Goal: Obtain resource: Download file/media

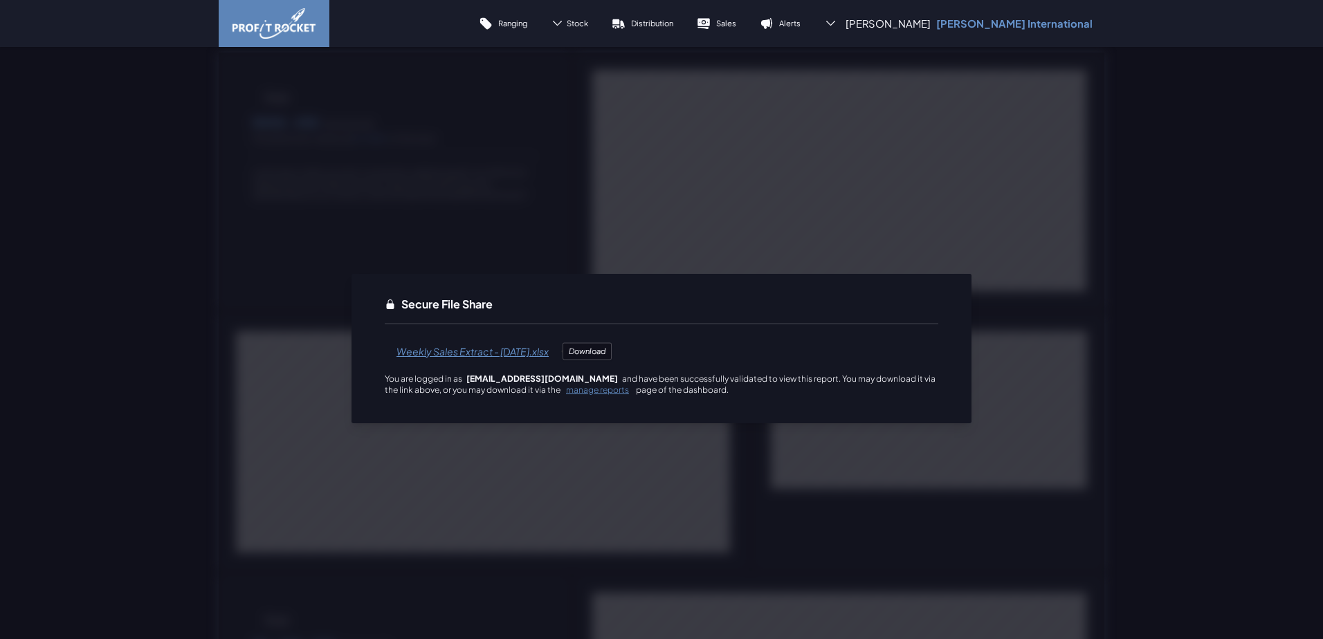
click at [455, 352] on span "Weekly Sales Extract - [DATE].xlsx" at bounding box center [473, 351] width 176 height 33
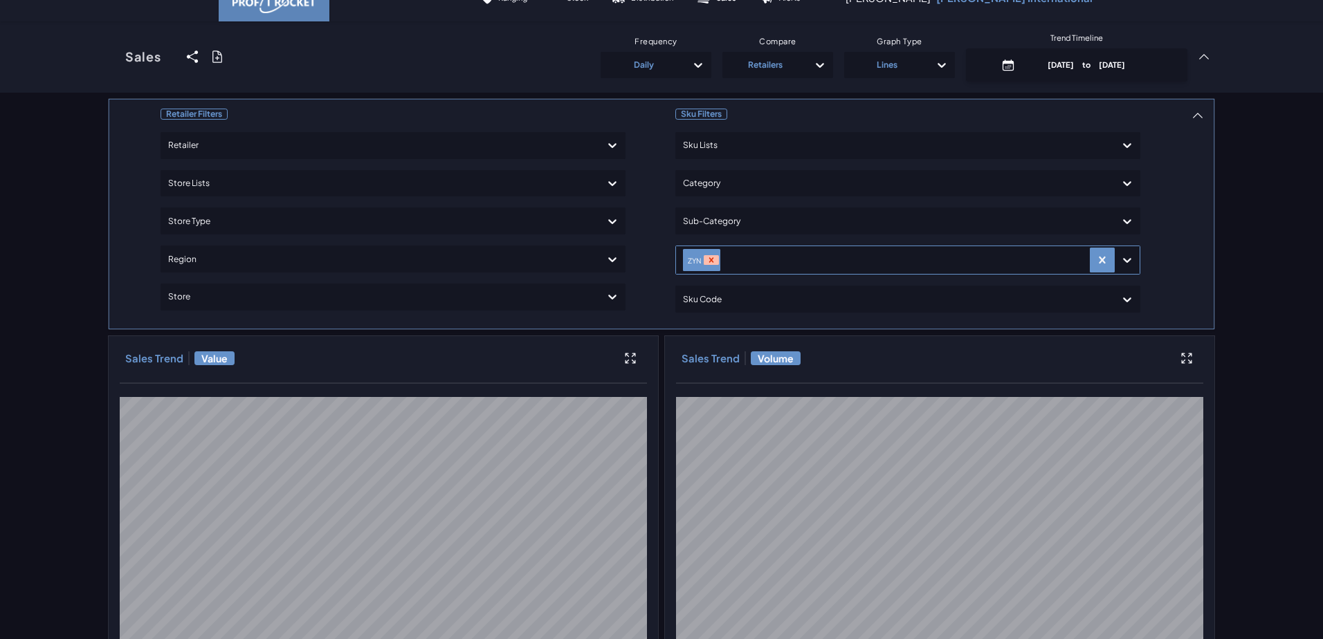
scroll to position [21, 0]
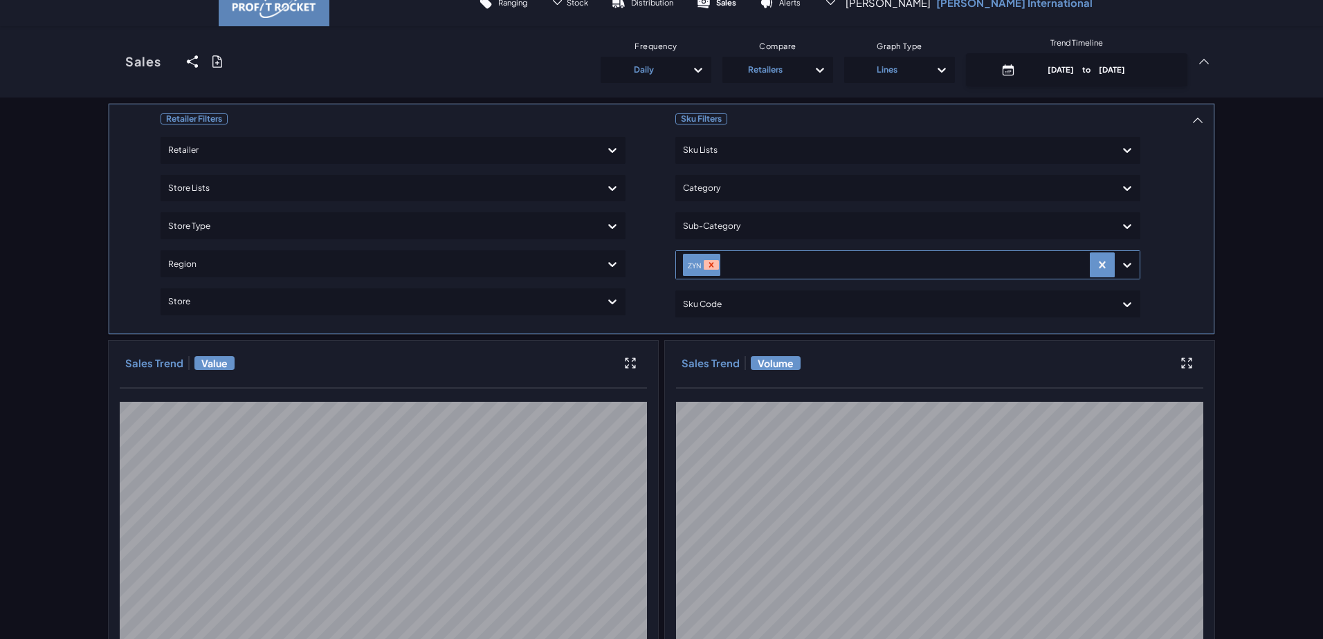
click at [708, 263] on icon "Remove ZYN" at bounding box center [711, 265] width 10 height 10
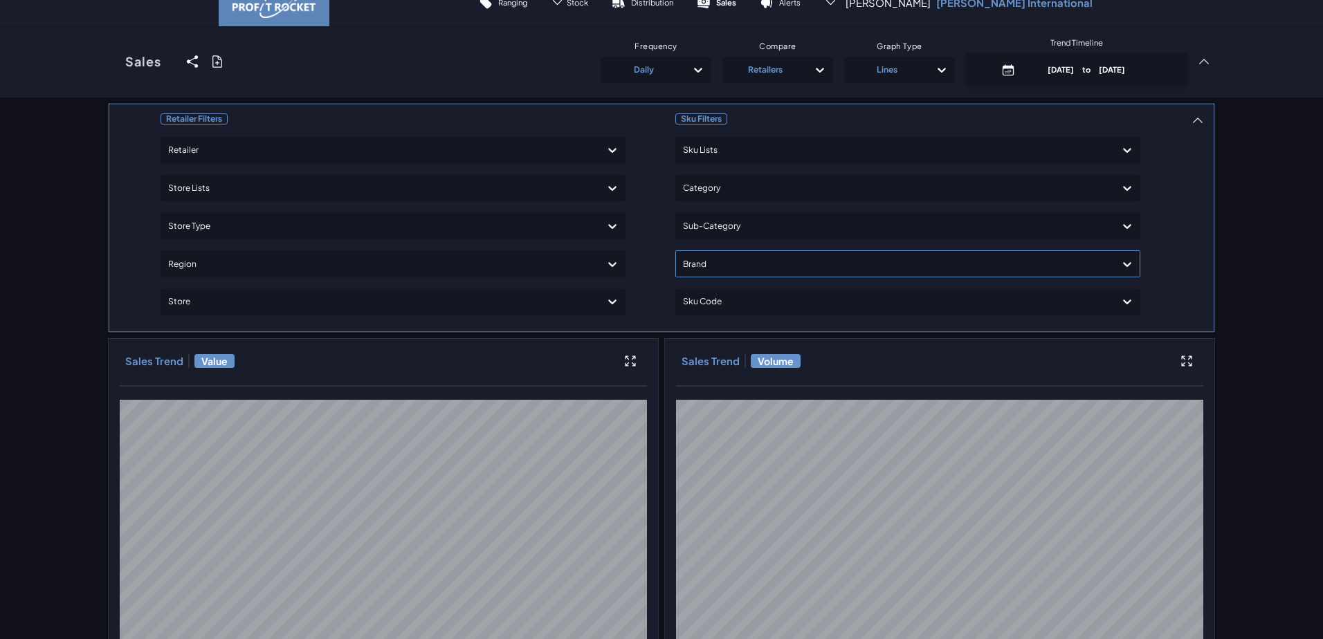
click at [1125, 264] on icon at bounding box center [1127, 264] width 14 height 14
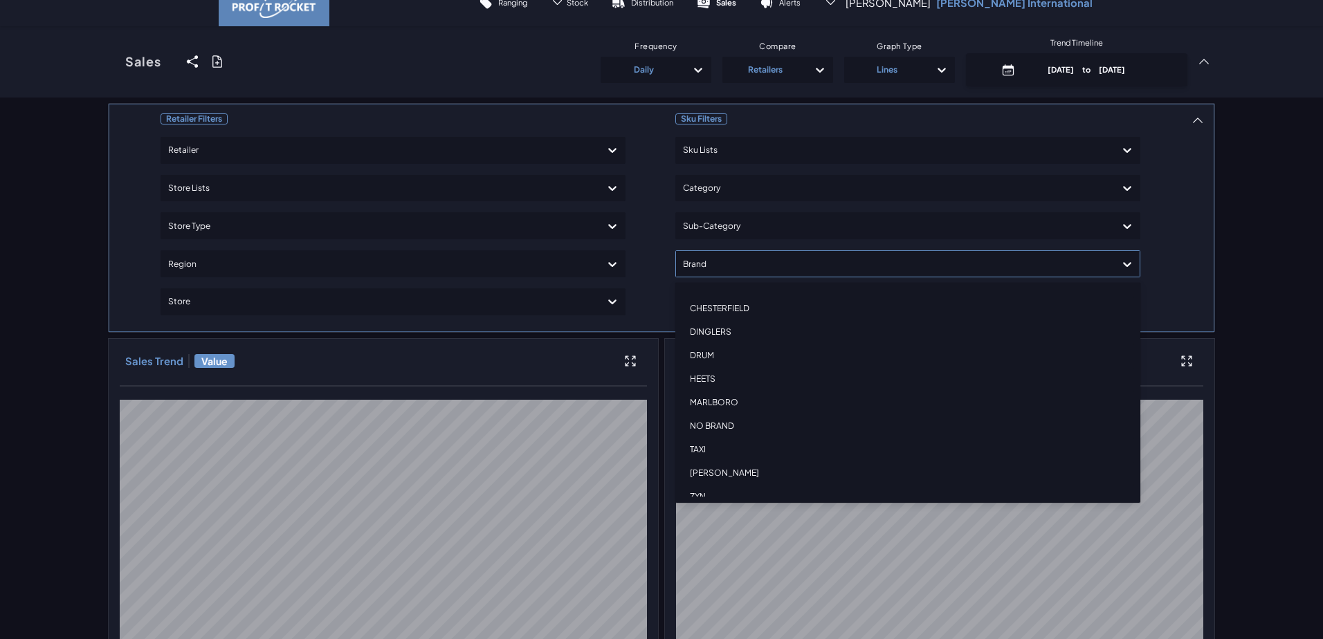
scroll to position [104, 0]
click at [702, 362] on div "HEETS" at bounding box center [907, 365] width 452 height 24
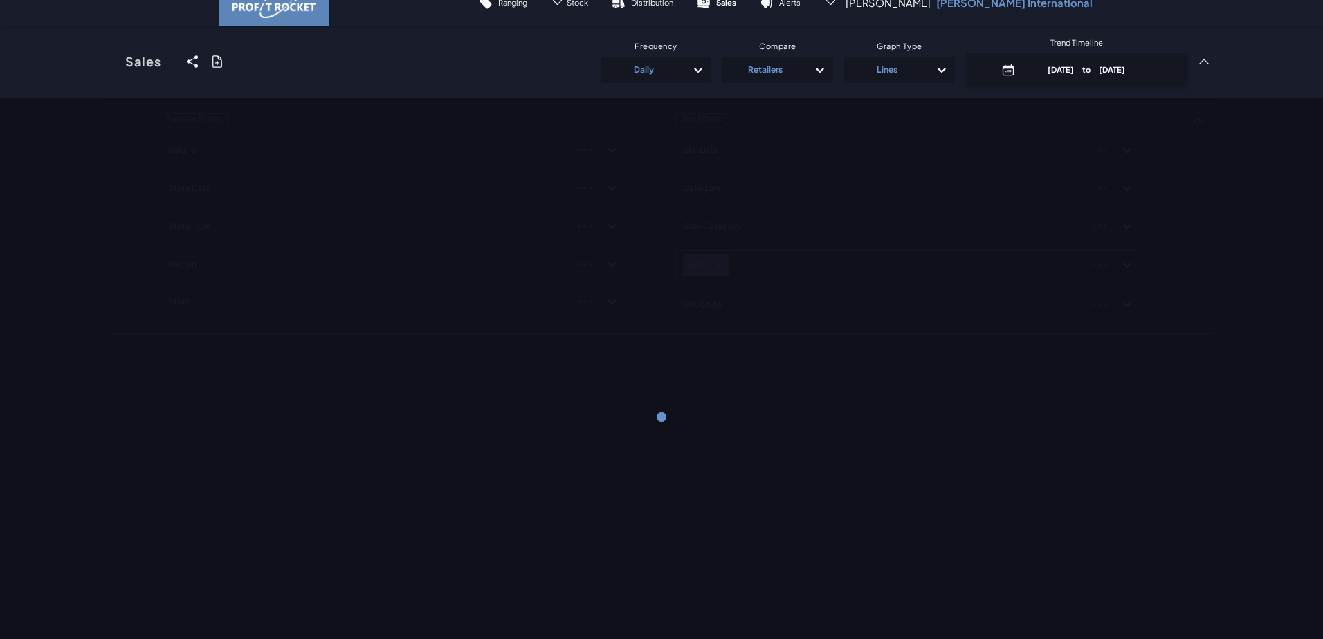
click at [1119, 266] on div "Retailer Filters Retailer Store Lists Store Type Region Store Sku Filters Sku L…" at bounding box center [661, 219] width 1107 height 232
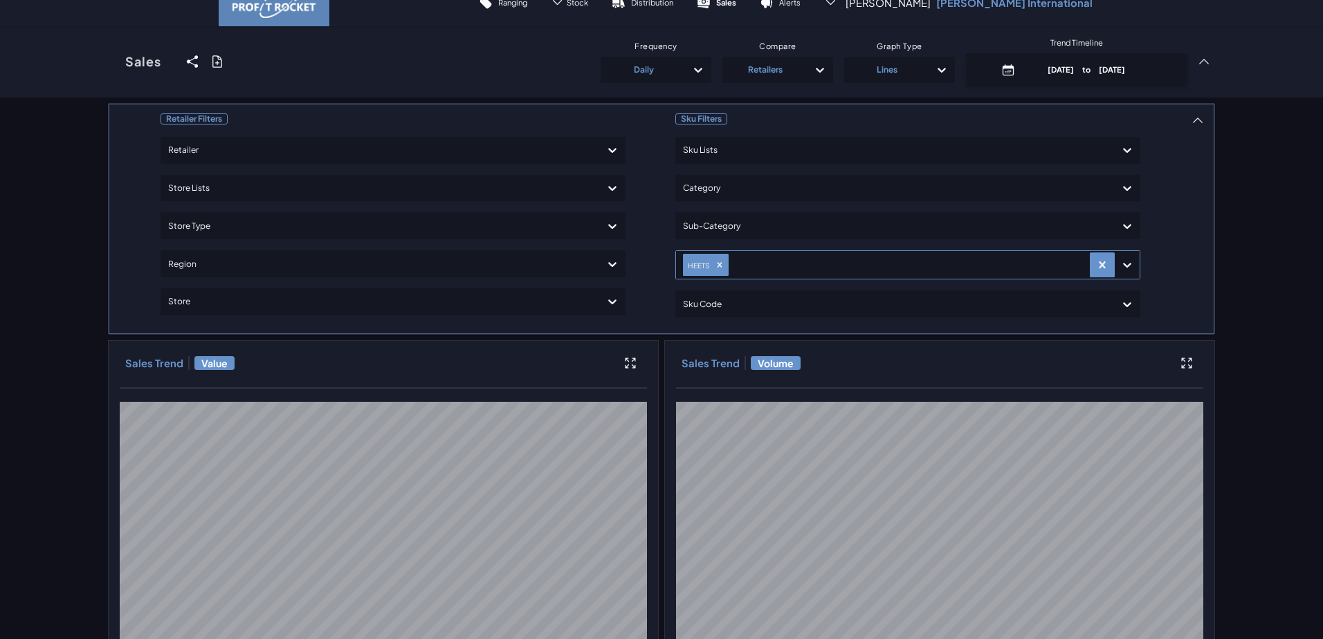
click at [1128, 264] on icon at bounding box center [1127, 265] width 14 height 14
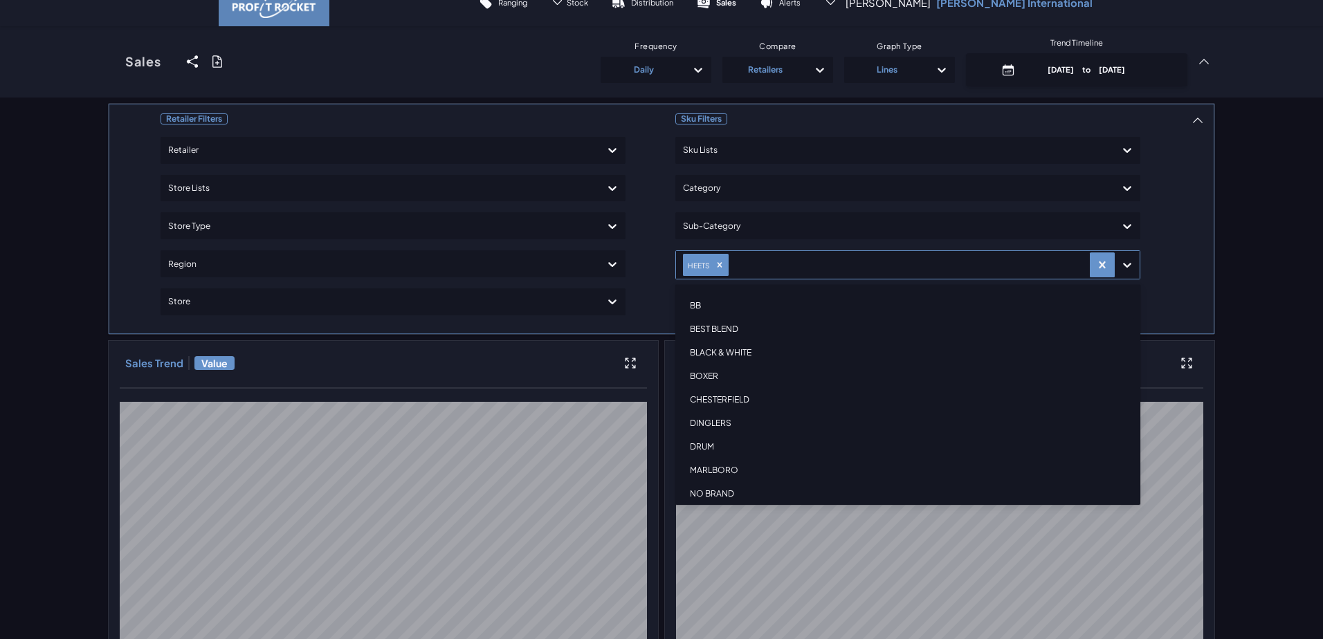
scroll to position [0, 0]
click at [686, 468] on div "TEREA" at bounding box center [907, 461] width 452 height 24
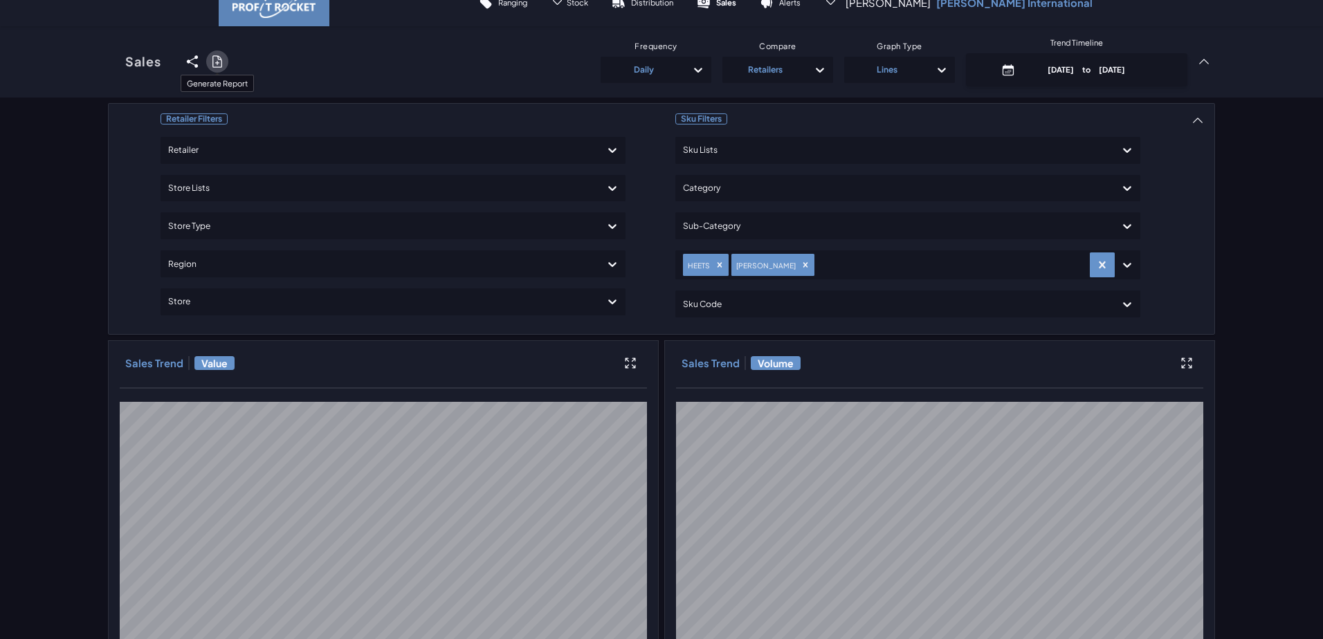
click at [210, 64] on icon at bounding box center [217, 62] width 14 height 14
click at [108, 82] on input "checkbox" at bounding box center [108, 82] width 0 height 0
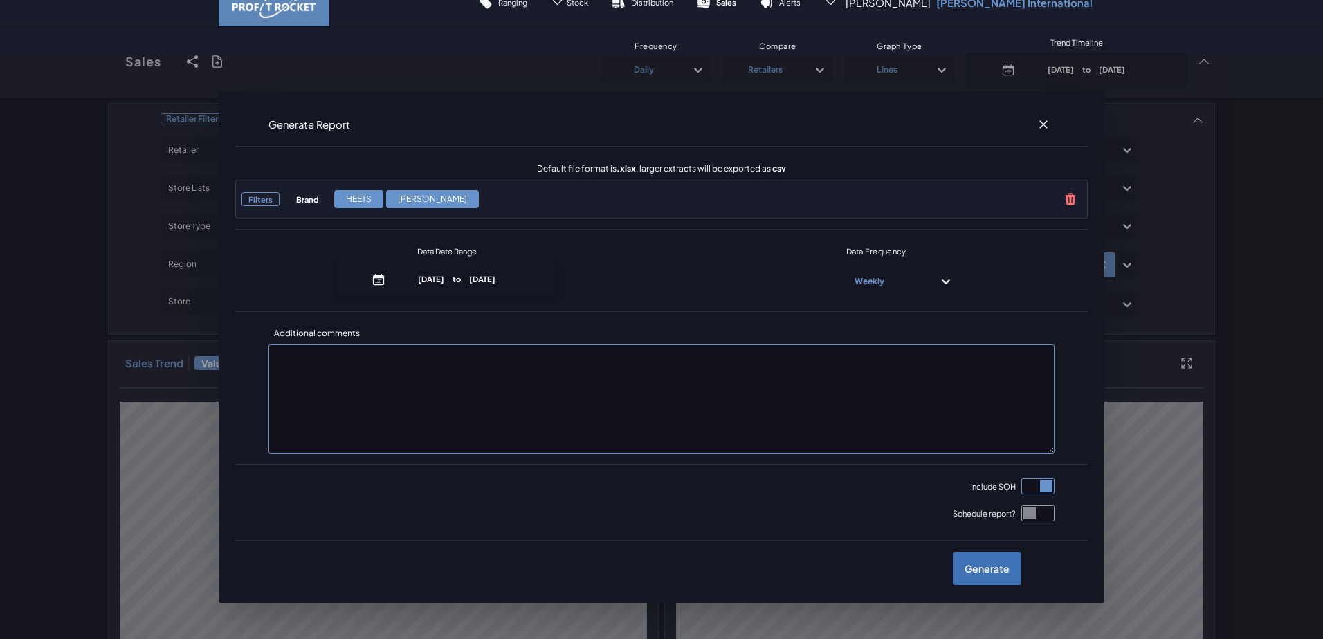
click at [982, 565] on label "Generate" at bounding box center [987, 568] width 68 height 33
click at [108, 82] on input "checkbox" at bounding box center [108, 82] width 0 height 0
